Goal: Task Accomplishment & Management: Use online tool/utility

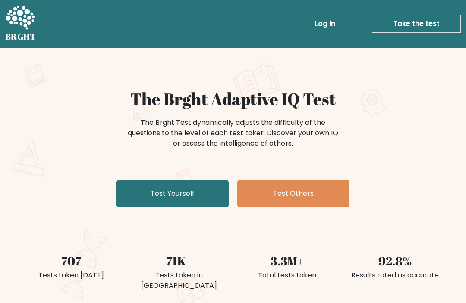
click at [134, 205] on link "Test Yourself" at bounding box center [173, 194] width 112 height 28
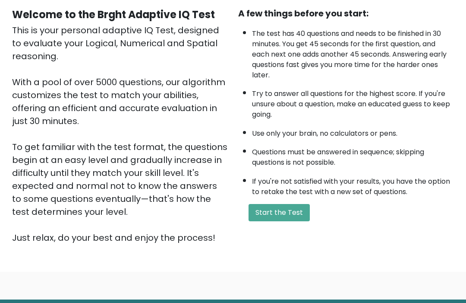
scroll to position [102, 0]
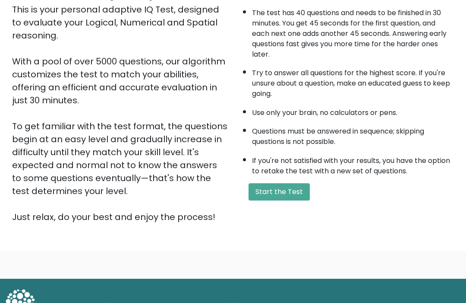
click at [253, 201] on button "Start the Test" at bounding box center [279, 191] width 61 height 17
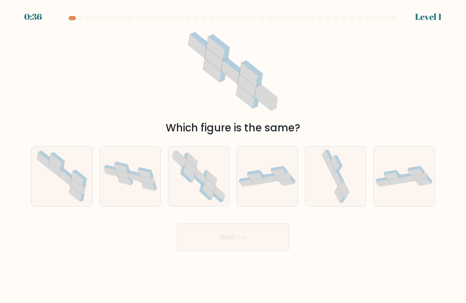
click at [182, 174] on icon at bounding box center [182, 170] width 5 height 8
click at [233, 156] on input "c." at bounding box center [233, 154] width 0 height 4
radio input "true"
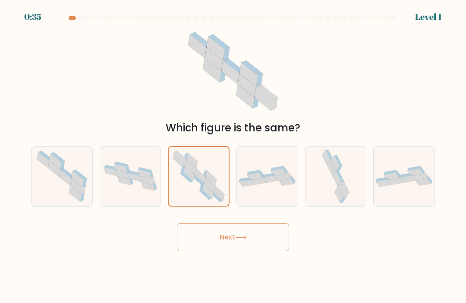
click at [262, 247] on button "Next" at bounding box center [233, 237] width 112 height 28
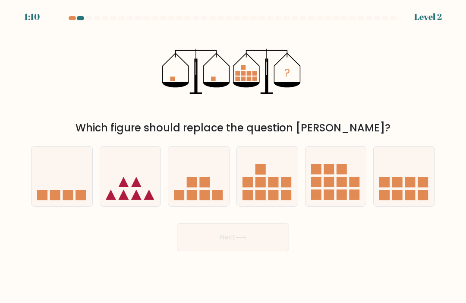
click at [123, 181] on icon at bounding box center [130, 176] width 61 height 51
click at [233, 156] on input "b." at bounding box center [233, 154] width 0 height 4
radio input "true"
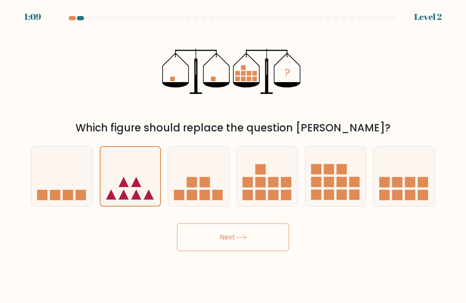
click at [262, 251] on button "Next" at bounding box center [233, 237] width 112 height 28
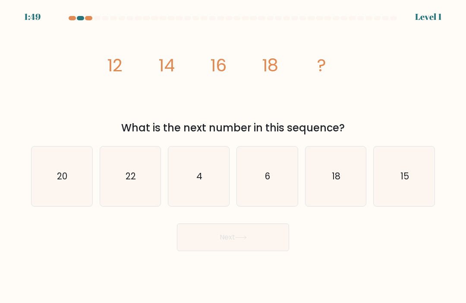
click at [50, 182] on icon "20" at bounding box center [62, 176] width 60 height 60
click at [233, 156] on input "a. 20" at bounding box center [233, 154] width 0 height 4
radio input "true"
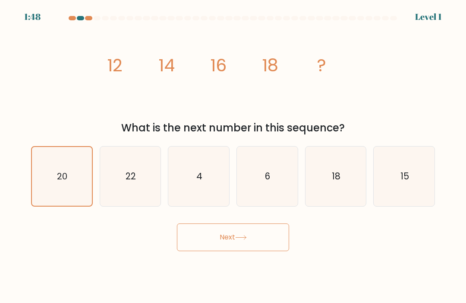
click at [269, 251] on button "Next" at bounding box center [233, 237] width 112 height 28
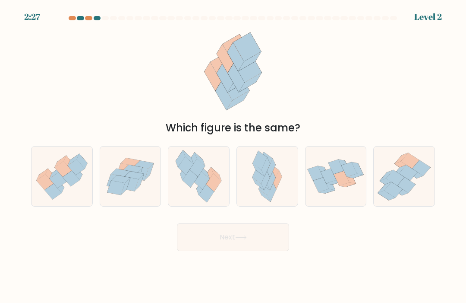
click at [269, 190] on icon at bounding box center [271, 180] width 9 height 19
click at [234, 156] on input "d." at bounding box center [233, 154] width 0 height 4
radio input "true"
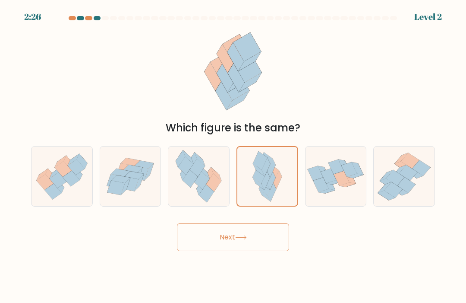
click at [273, 249] on button "Next" at bounding box center [233, 237] width 112 height 28
